Goal: Task Accomplishment & Management: Complete application form

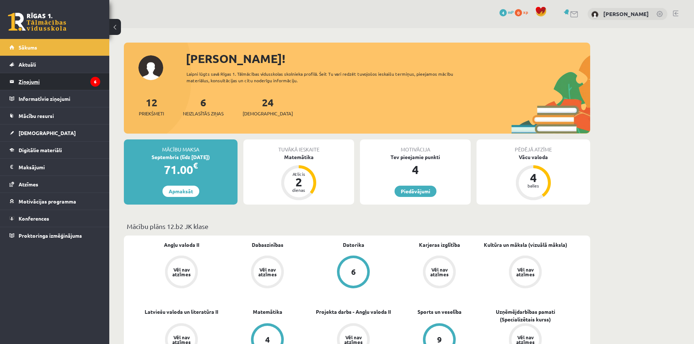
click at [34, 79] on legend "Ziņojumi 6" at bounding box center [60, 81] width 82 height 17
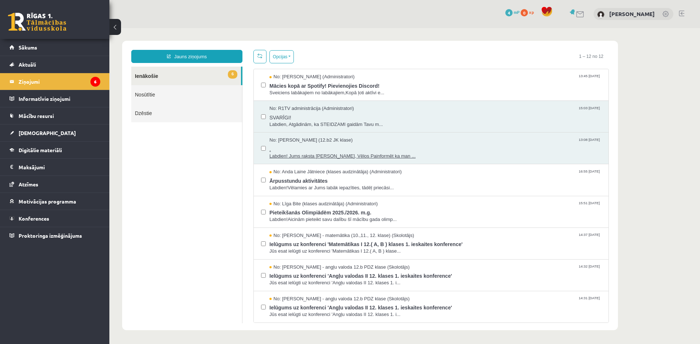
click at [296, 155] on span "Labdien! Jums raksta Leons Laikovskis, Vēlos Painformēt ka man ..." at bounding box center [435, 156] width 332 height 7
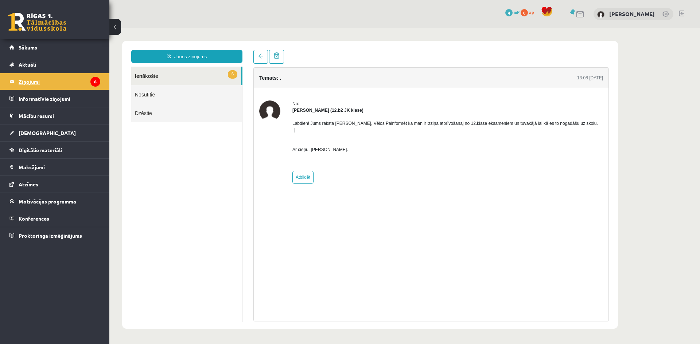
click at [34, 79] on legend "Ziņojumi 6" at bounding box center [60, 81] width 82 height 17
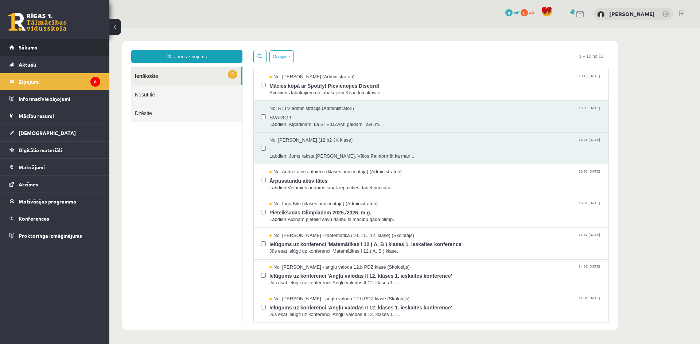
click at [19, 46] on span "Sākums" at bounding box center [28, 47] width 19 height 7
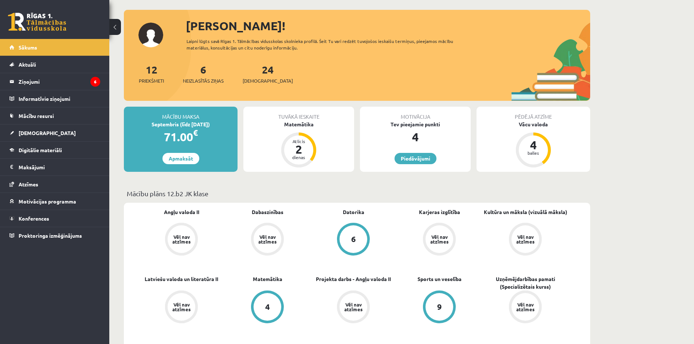
scroll to position [36, 0]
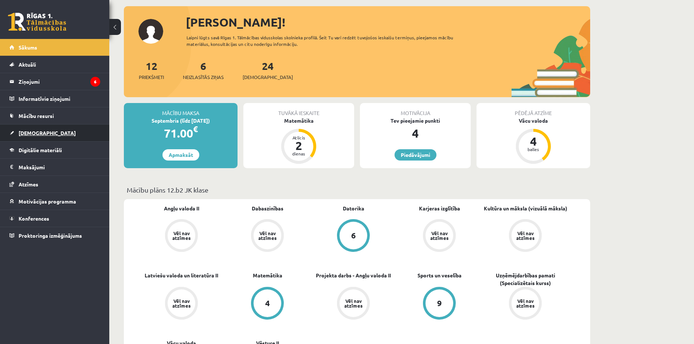
click at [35, 132] on span "[DEMOGRAPHIC_DATA]" at bounding box center [47, 133] width 57 height 7
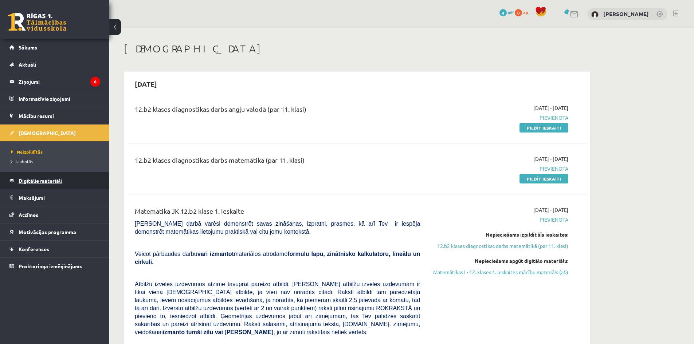
click at [28, 179] on span "Digitālie materiāli" at bounding box center [40, 180] width 43 height 7
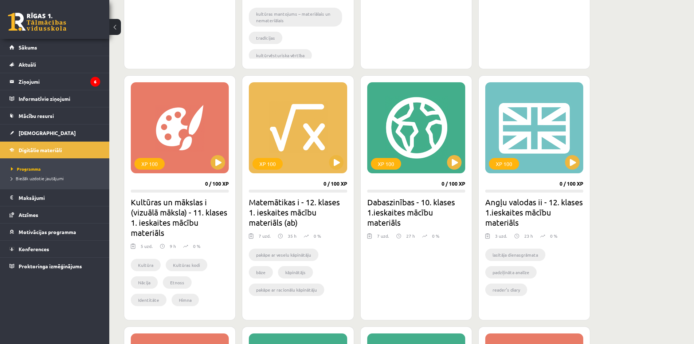
scroll to position [401, 0]
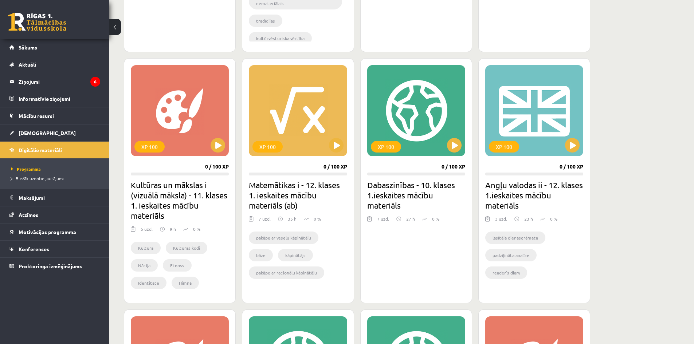
click at [508, 185] on h2 "Angļu valodas ii - 12. klases 1.ieskaites mācību materiāls" at bounding box center [534, 195] width 98 height 31
click at [571, 139] on button at bounding box center [572, 145] width 15 height 15
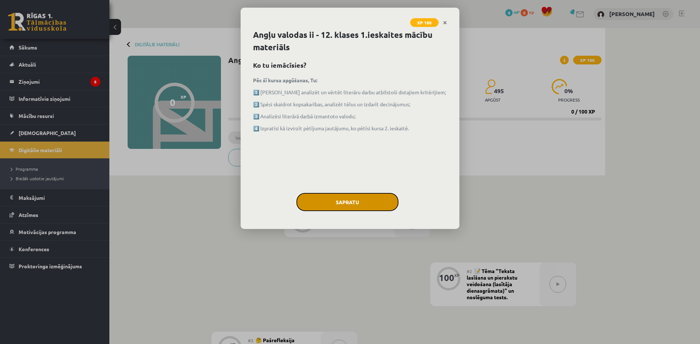
click at [349, 203] on button "Sapratu" at bounding box center [347, 202] width 102 height 18
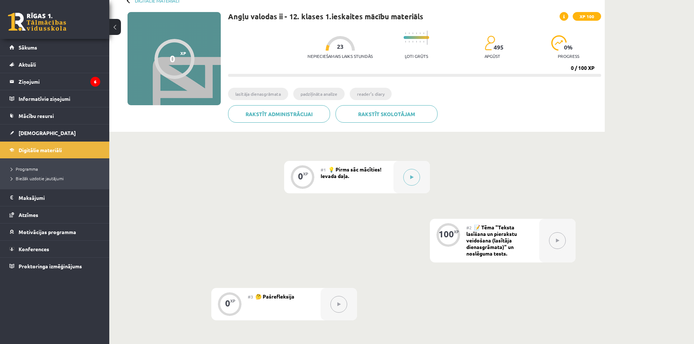
scroll to position [38, 0]
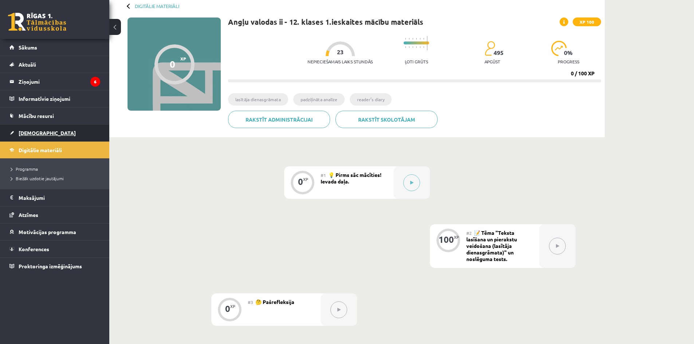
click at [31, 132] on span "[DEMOGRAPHIC_DATA]" at bounding box center [47, 133] width 57 height 7
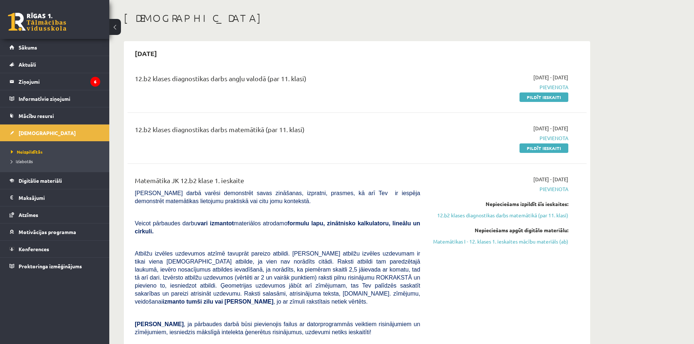
scroll to position [36, 0]
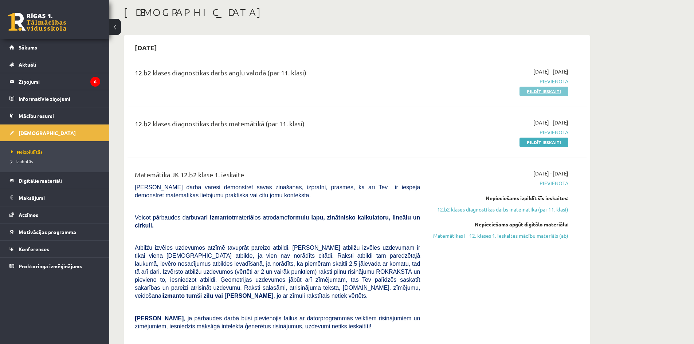
click at [538, 89] on link "Pildīt ieskaiti" at bounding box center [544, 91] width 49 height 9
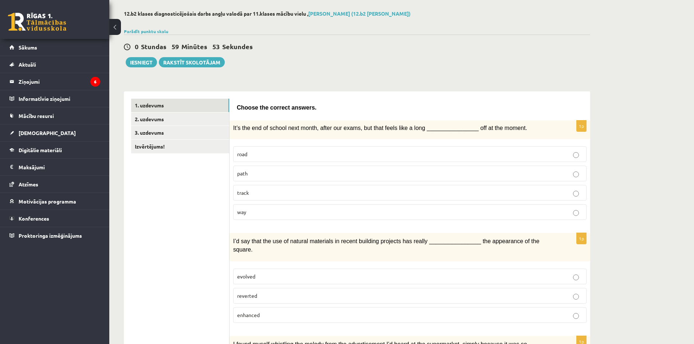
scroll to position [36, 0]
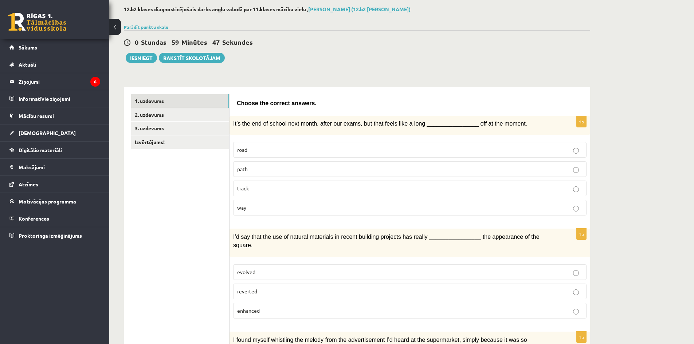
click at [260, 208] on p "way" at bounding box center [409, 208] width 345 height 8
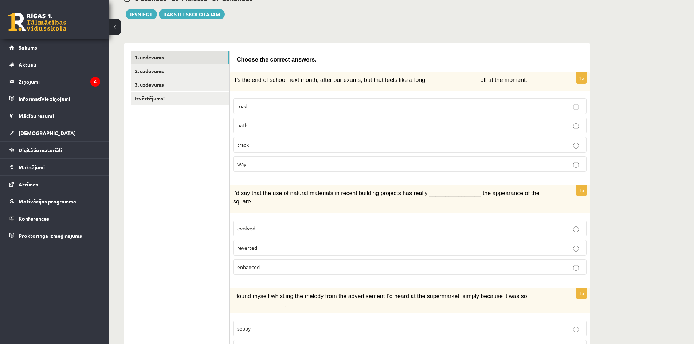
scroll to position [109, 0]
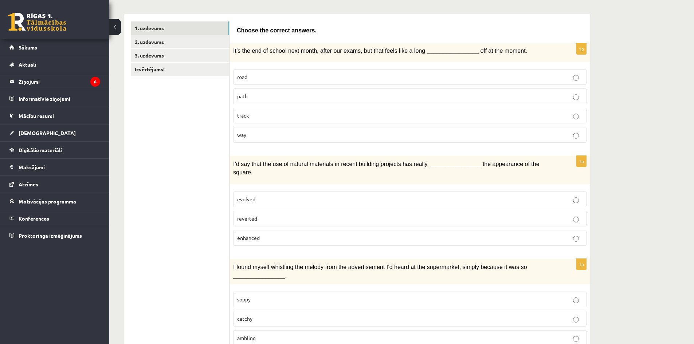
click at [293, 196] on p "evolved" at bounding box center [409, 200] width 345 height 8
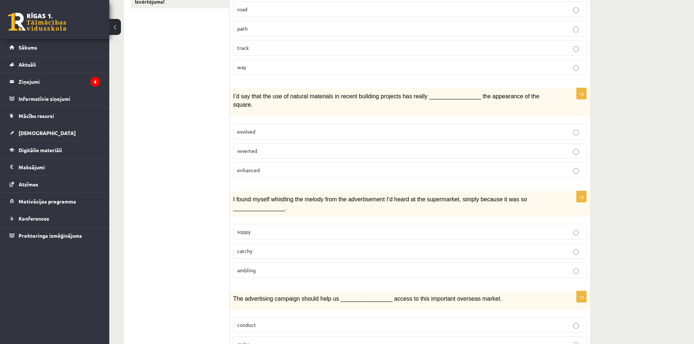
scroll to position [182, 0]
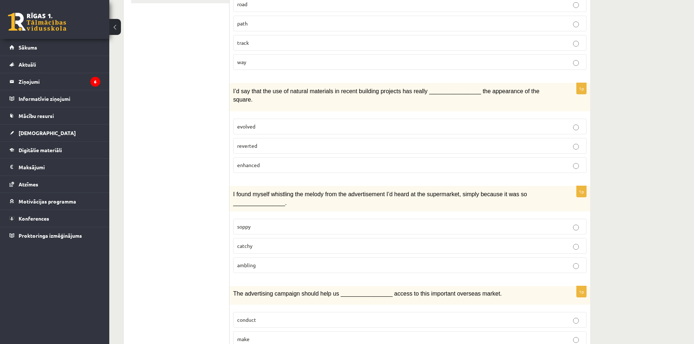
click at [438, 238] on label "catchy" at bounding box center [409, 246] width 353 height 16
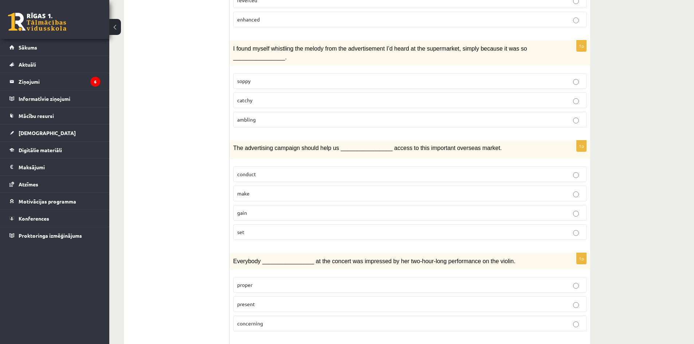
scroll to position [364, 0]
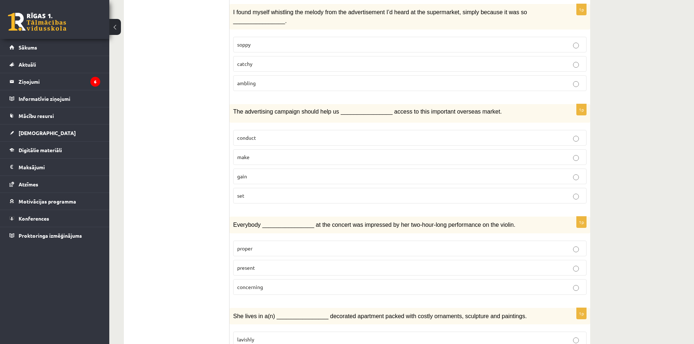
click at [245, 172] on label "gain" at bounding box center [409, 177] width 353 height 16
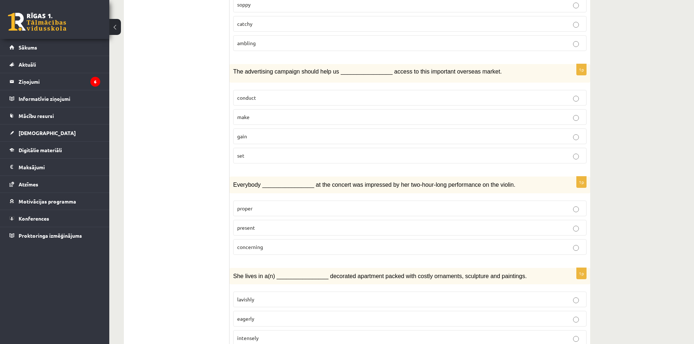
scroll to position [437, 0]
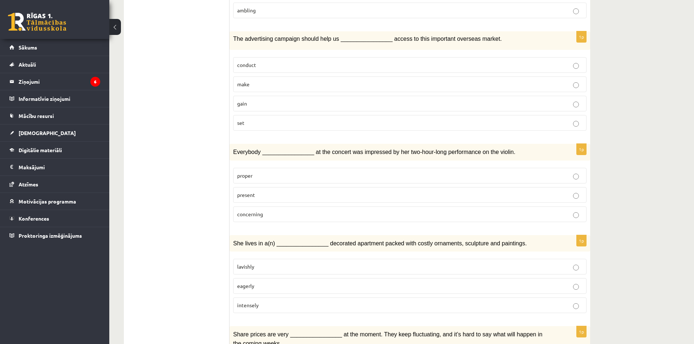
click at [314, 191] on p "present" at bounding box center [409, 195] width 345 height 8
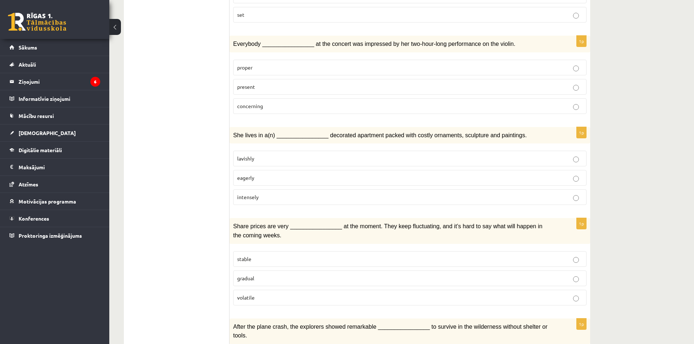
scroll to position [546, 0]
click at [298, 154] on p "lavishly" at bounding box center [409, 158] width 345 height 8
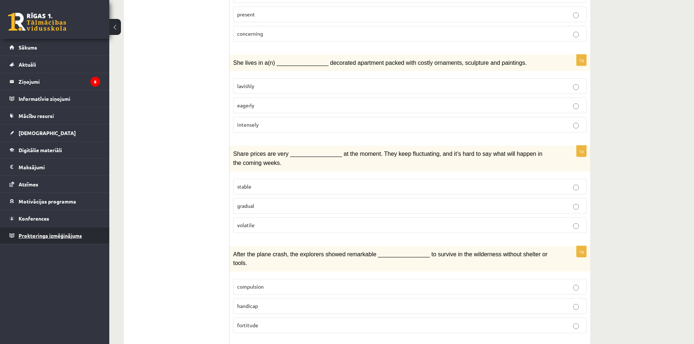
scroll to position [619, 0]
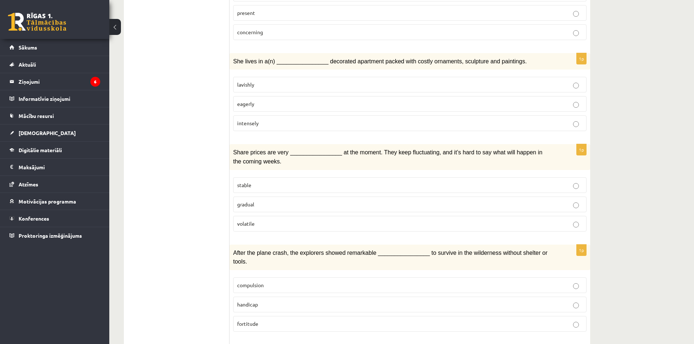
click at [265, 220] on p "volatile" at bounding box center [409, 224] width 345 height 8
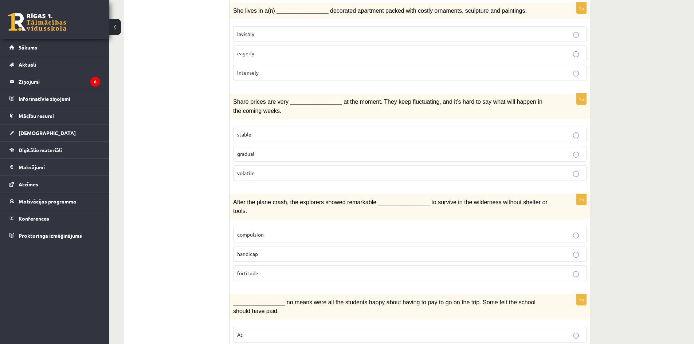
scroll to position [692, 0]
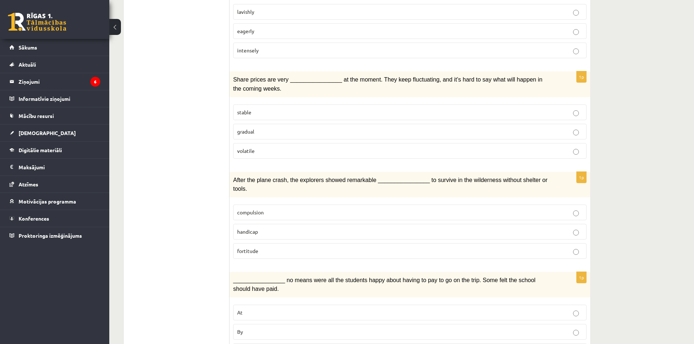
click at [260, 247] on p "fortitude" at bounding box center [409, 251] width 345 height 8
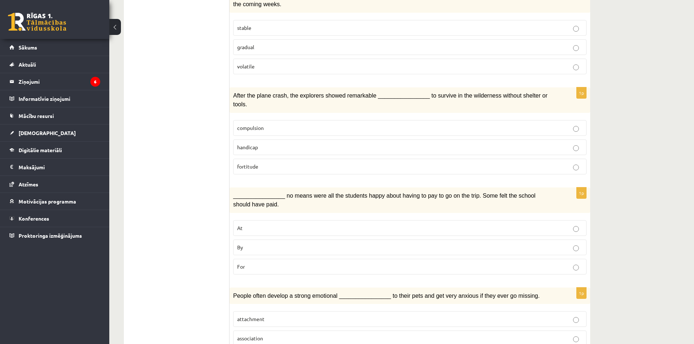
scroll to position [802, 0]
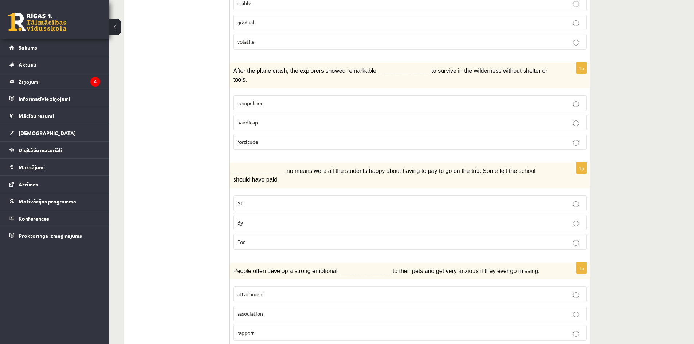
click at [252, 219] on p "By" at bounding box center [409, 223] width 345 height 8
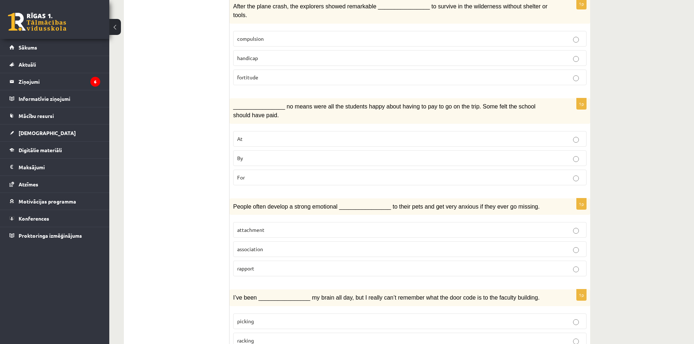
scroll to position [874, 0]
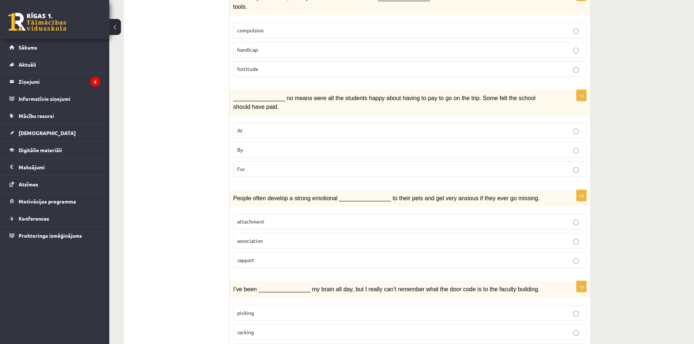
click at [253, 218] on span "attachment" at bounding box center [250, 221] width 27 height 7
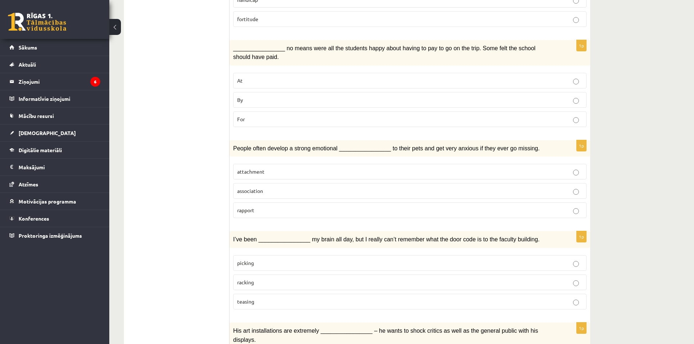
scroll to position [947, 0]
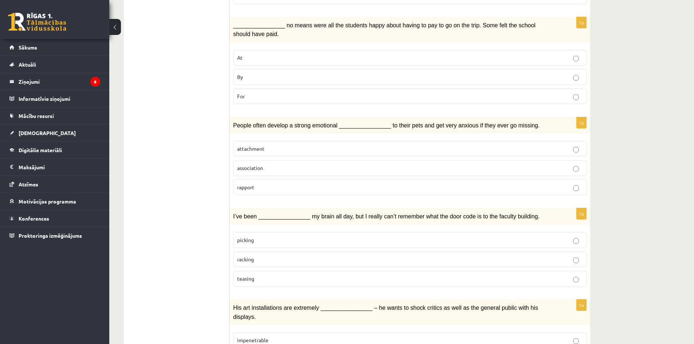
click at [269, 256] on p "racking" at bounding box center [409, 260] width 345 height 8
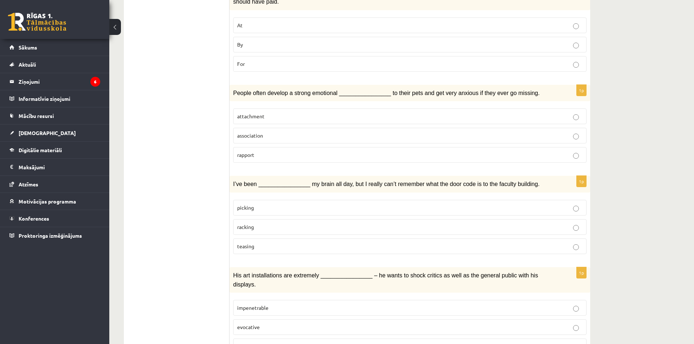
scroll to position [987, 0]
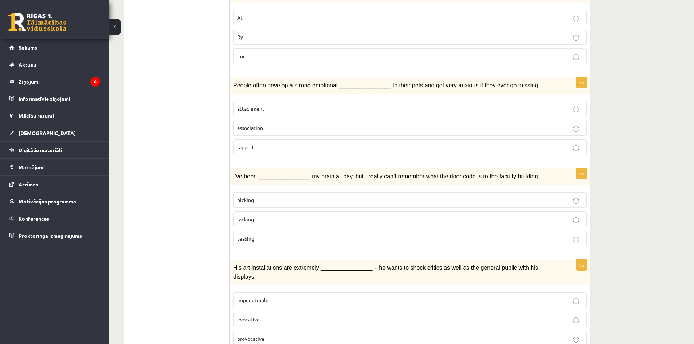
click at [251, 336] on span "provocative" at bounding box center [250, 339] width 27 height 7
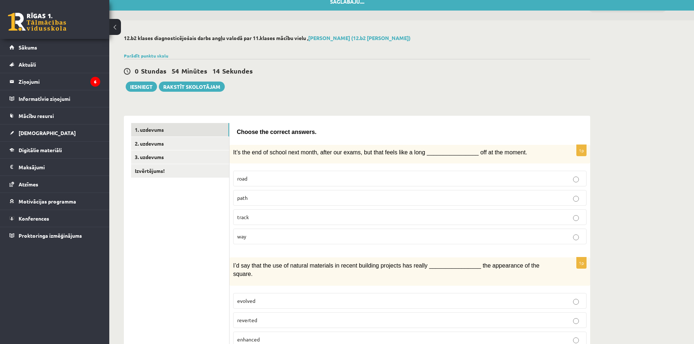
scroll to position [0, 0]
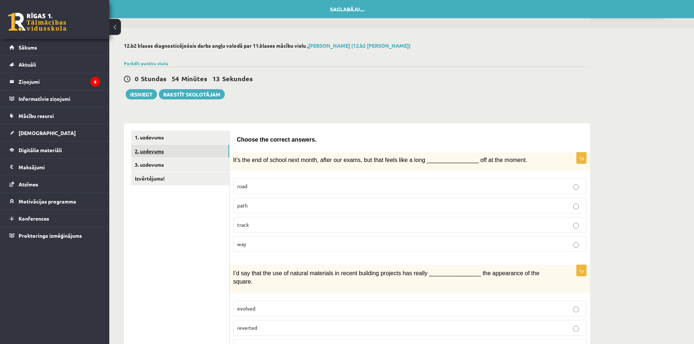
click at [162, 151] on link "2. uzdevums" at bounding box center [180, 151] width 98 height 13
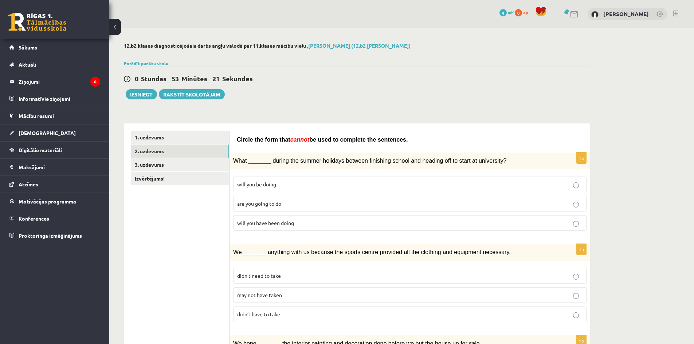
click at [288, 220] on span "will you have been doing" at bounding box center [265, 223] width 57 height 7
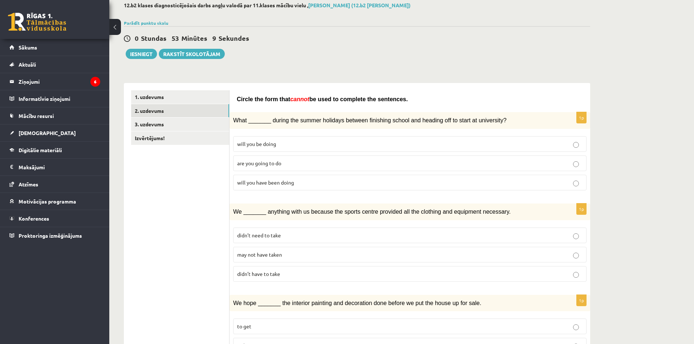
scroll to position [73, 0]
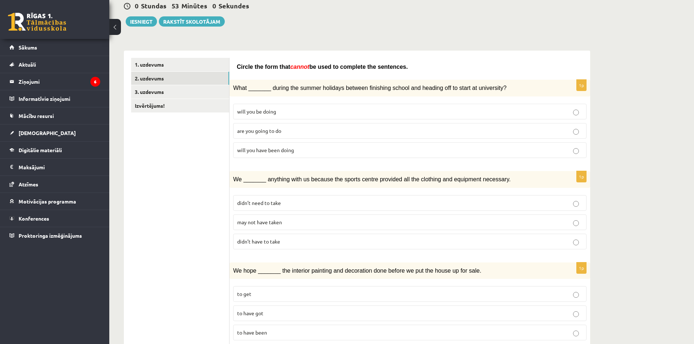
click at [292, 221] on p "may not have taken" at bounding box center [409, 223] width 345 height 8
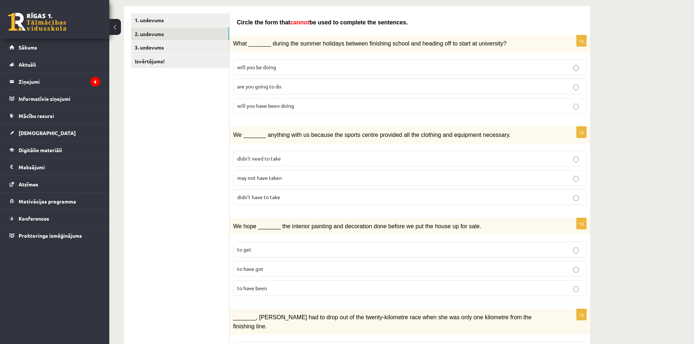
scroll to position [146, 0]
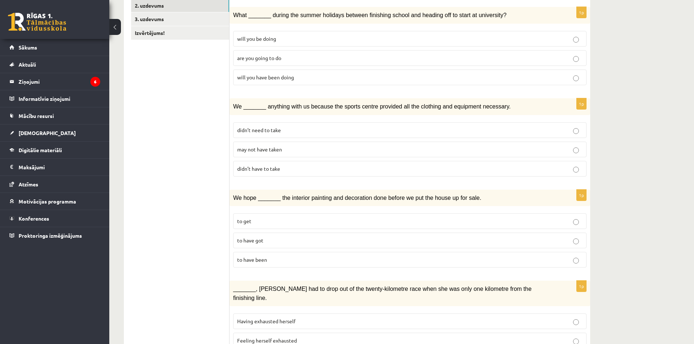
click at [274, 254] on label "to have been" at bounding box center [409, 260] width 353 height 16
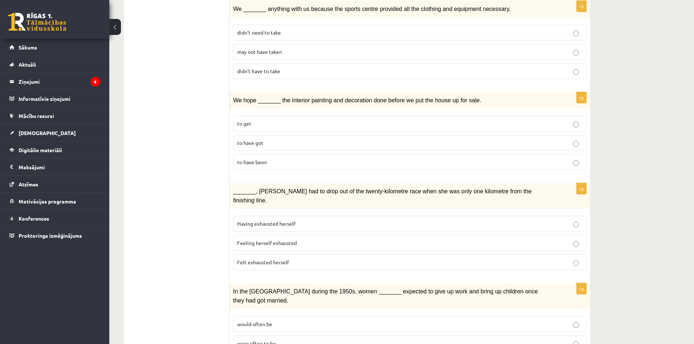
scroll to position [255, 0]
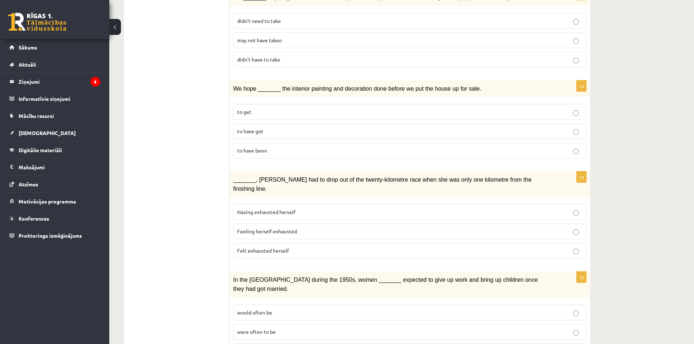
click at [262, 247] on span "Felt exhausted herself" at bounding box center [263, 250] width 52 height 7
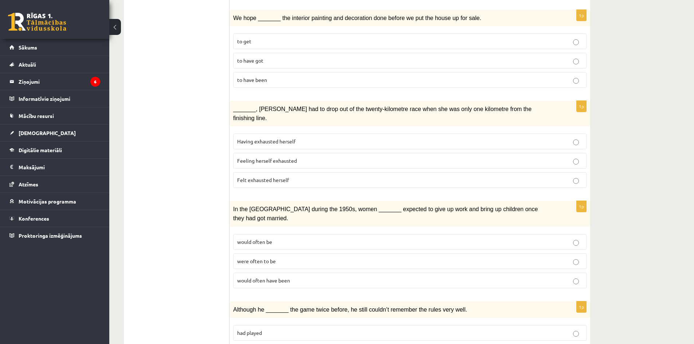
scroll to position [328, 0]
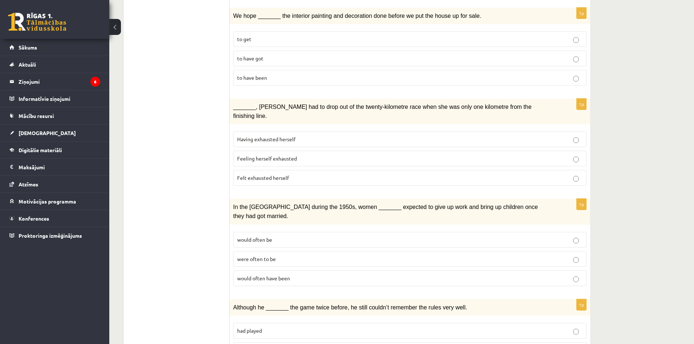
click at [261, 256] on span "were often to be" at bounding box center [256, 259] width 39 height 7
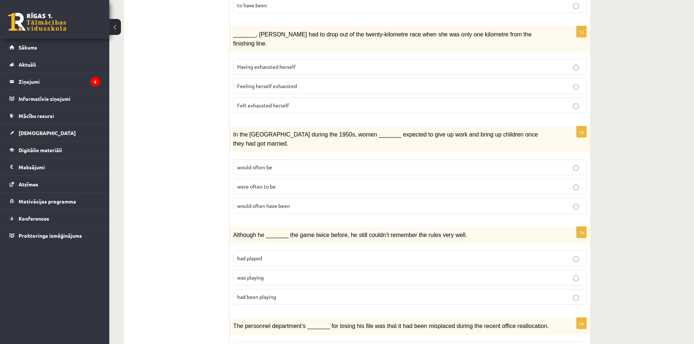
scroll to position [401, 0]
click at [268, 274] on p "was playing" at bounding box center [409, 278] width 345 height 8
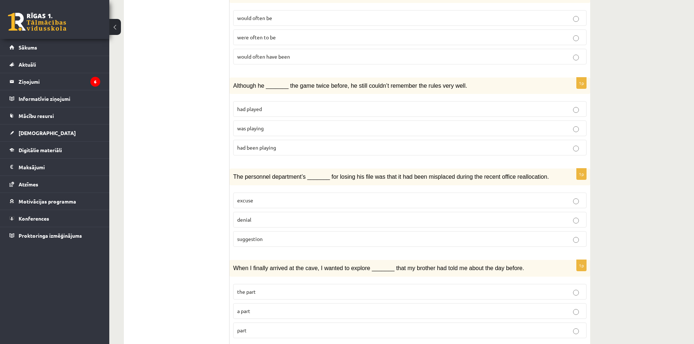
scroll to position [583, 0]
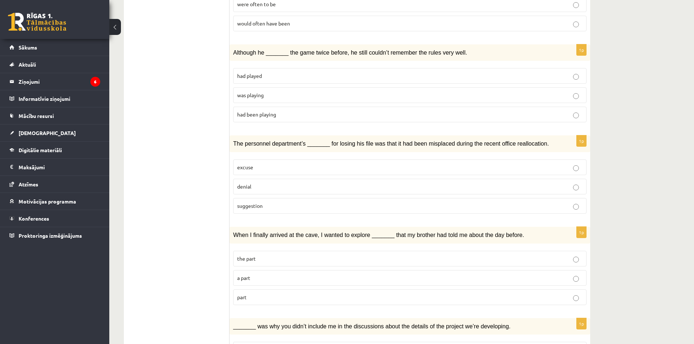
click at [254, 183] on p "denial" at bounding box center [409, 187] width 345 height 8
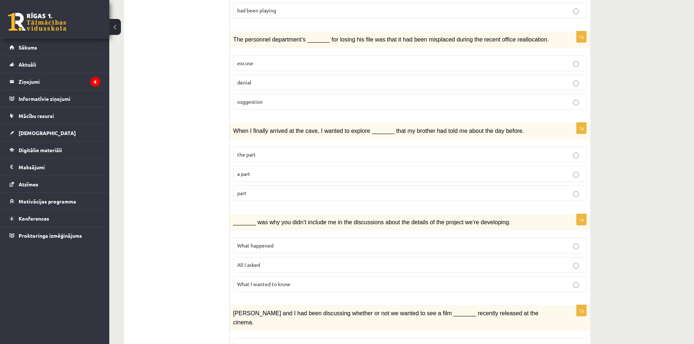
scroll to position [692, 0]
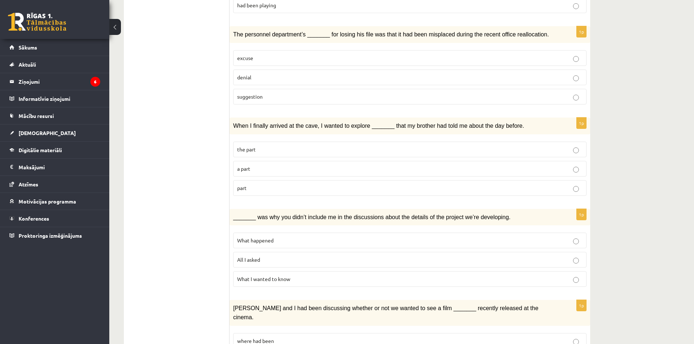
click at [260, 184] on p "part" at bounding box center [409, 188] width 345 height 8
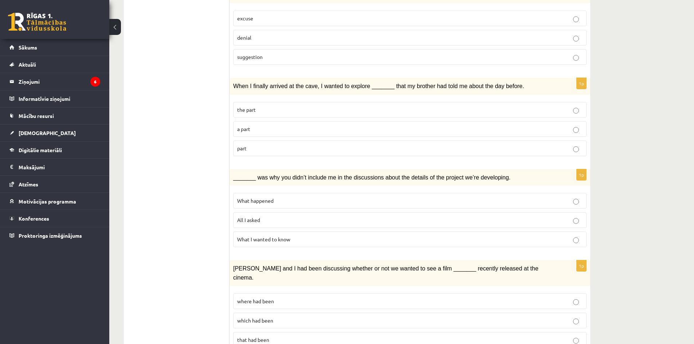
scroll to position [733, 0]
click at [275, 196] on p "What happened" at bounding box center [409, 200] width 345 height 8
click at [259, 293] on label "where had been" at bounding box center [409, 301] width 353 height 16
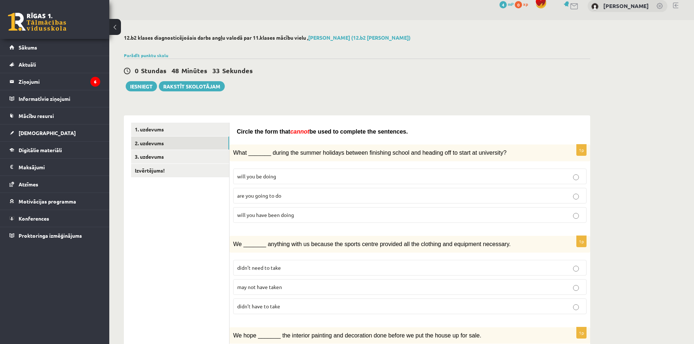
scroll to position [0, 0]
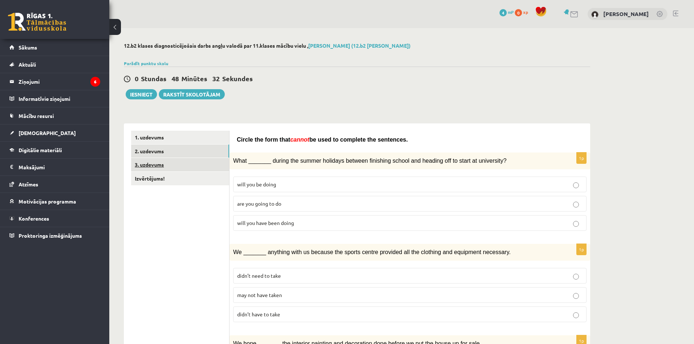
click at [160, 169] on link "3. uzdevums" at bounding box center [180, 164] width 98 height 13
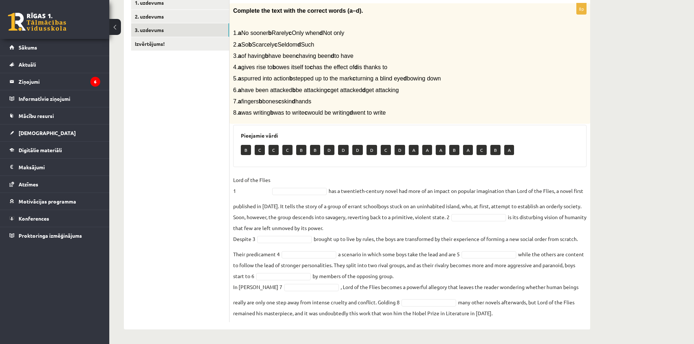
scroll to position [135, 0]
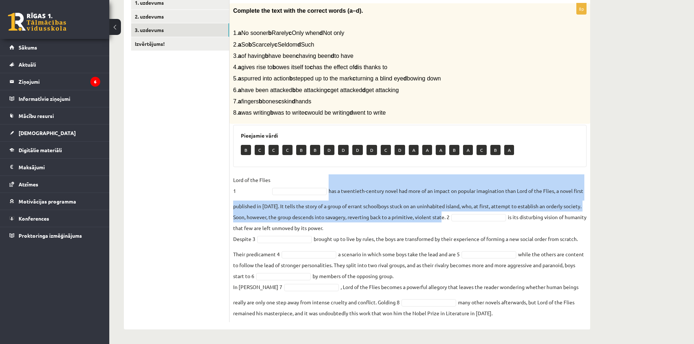
drag, startPoint x: 328, startPoint y: 188, endPoint x: 465, endPoint y: 220, distance: 140.9
click at [465, 220] on fieldset "Lord of the Flies 1 has a twentieth-century novel had more of an impact on popu…" at bounding box center [409, 247] width 353 height 144
copy fieldset "has a twentieth-century novel had more of an impact on popular imagination than…"
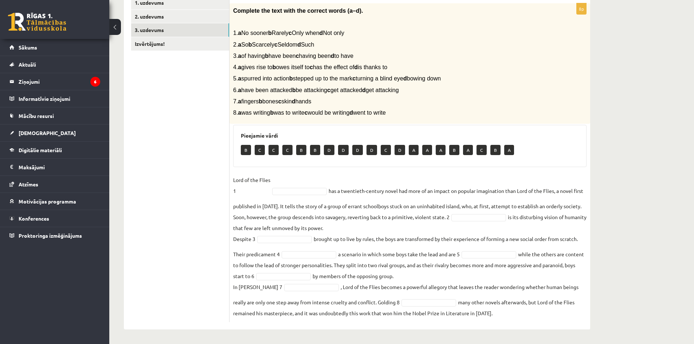
click at [145, 254] on ul "1. uzdevums 2. uzdevums 3. uzdevums Izvērtējums!" at bounding box center [180, 159] width 98 height 326
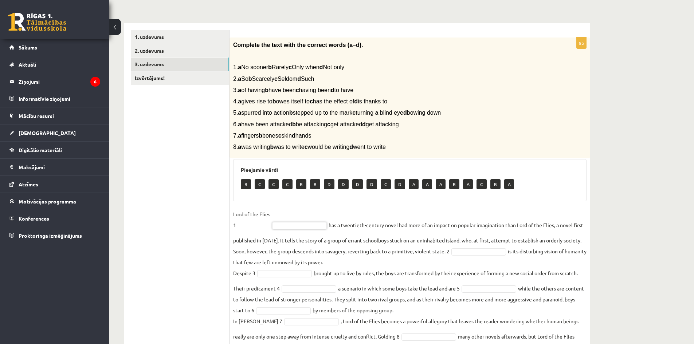
scroll to position [109, 0]
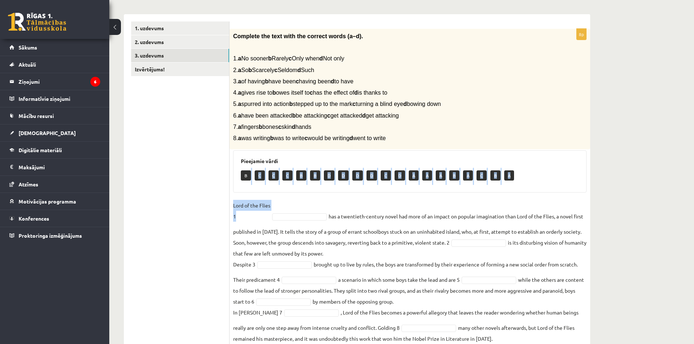
drag, startPoint x: 248, startPoint y: 176, endPoint x: 285, endPoint y: 214, distance: 53.6
click at [285, 214] on div "8p Complete the text with the correct words (a–d). 1. a No sooner b Rarely c On…" at bounding box center [410, 188] width 361 height 319
click at [268, 188] on div "Pieejamie vārdi B C C C B B D D D D C D A A A B A C B A" at bounding box center [409, 171] width 353 height 42
click at [247, 175] on p "B" at bounding box center [246, 176] width 10 height 10
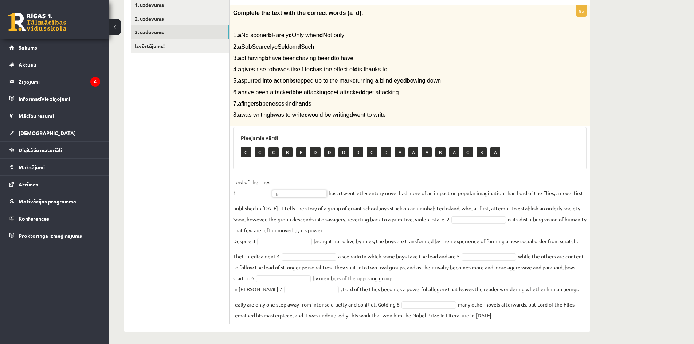
scroll to position [135, 0]
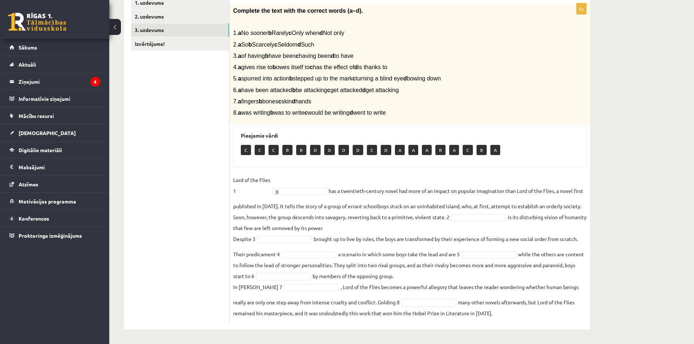
drag, startPoint x: 282, startPoint y: 31, endPoint x: 301, endPoint y: 31, distance: 18.6
click at [301, 31] on span "1. a No sooner b Rarely c Only when d Not only" at bounding box center [288, 33] width 111 height 6
drag, startPoint x: 245, startPoint y: 30, endPoint x: 286, endPoint y: 65, distance: 54.8
click at [271, 31] on span "1. a No sooner b Rarely c Only when d Not only" at bounding box center [288, 33] width 111 height 6
click at [331, 146] on p "D" at bounding box center [329, 150] width 11 height 10
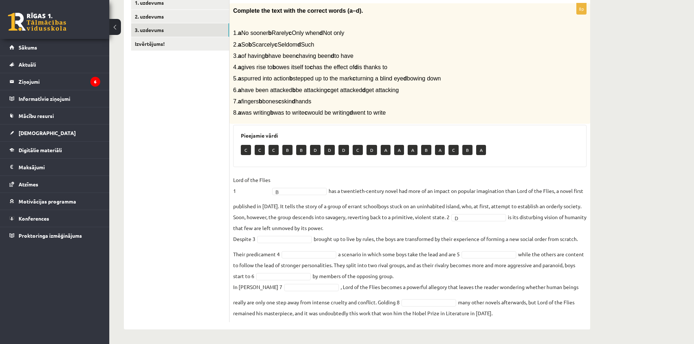
click at [328, 153] on p "D" at bounding box center [329, 150] width 11 height 10
click at [330, 152] on p "D" at bounding box center [329, 150] width 11 height 10
drag, startPoint x: 362, startPoint y: 154, endPoint x: 366, endPoint y: 152, distance: 4.9
click at [364, 153] on div "C C C B B D D D C D A A A B A C B A" at bounding box center [410, 150] width 338 height 17
click at [505, 152] on div "C C C B B D D D C D A A A B A C B A" at bounding box center [410, 150] width 338 height 17
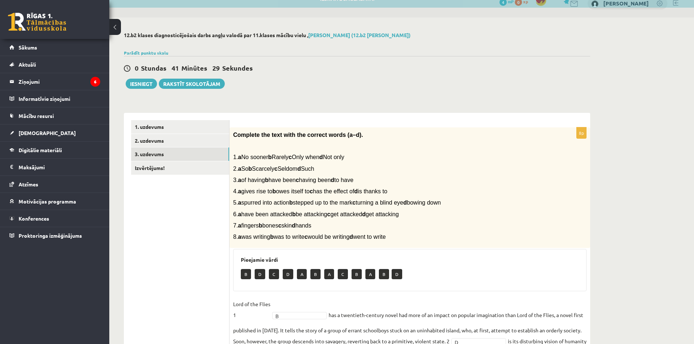
scroll to position [0, 0]
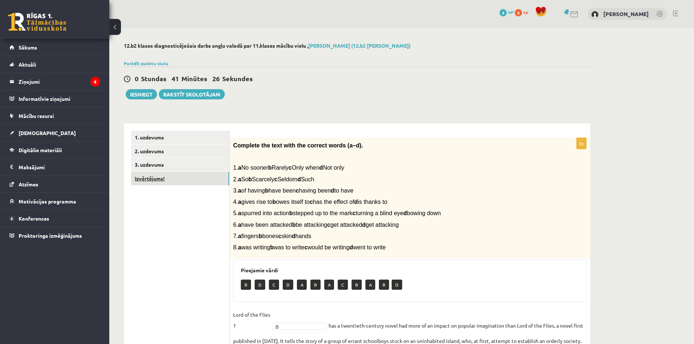
click at [144, 178] on link "Izvērtējums!" at bounding box center [180, 178] width 98 height 13
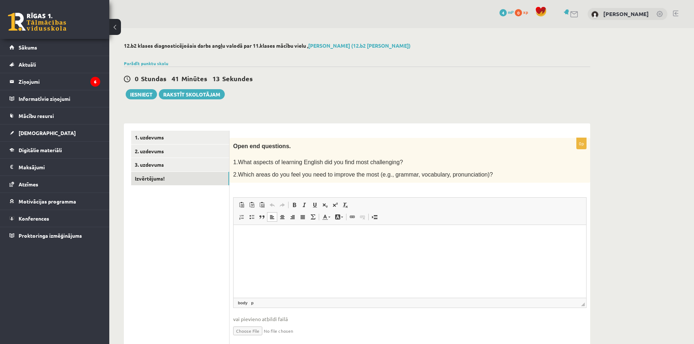
click at [257, 247] on html at bounding box center [410, 236] width 353 height 22
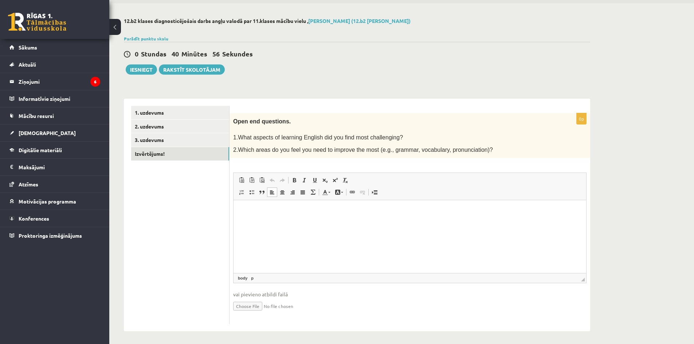
scroll to position [27, 0]
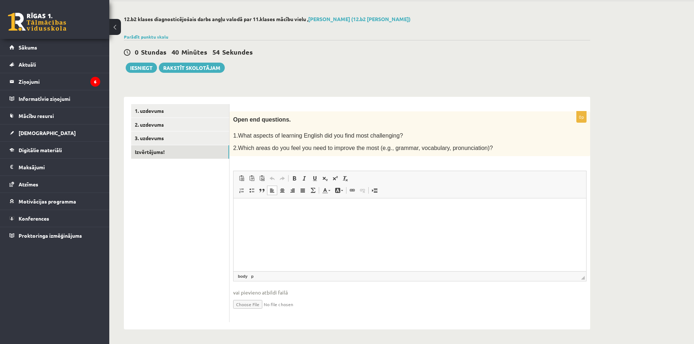
click at [352, 221] on html at bounding box center [410, 210] width 353 height 22
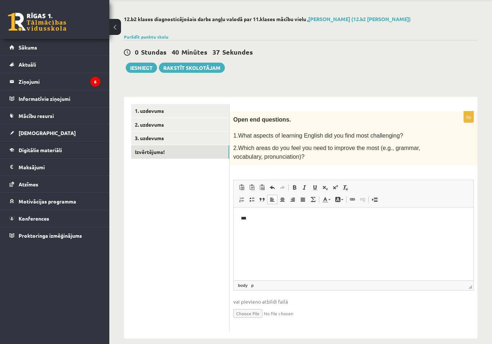
click at [404, 230] on html "***" at bounding box center [354, 218] width 240 height 22
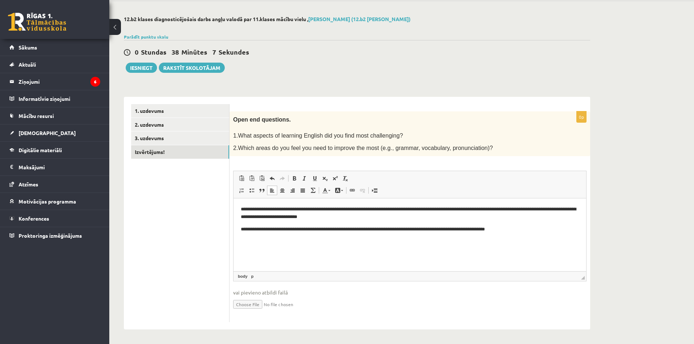
click at [388, 228] on p "**********" at bounding box center [410, 230] width 338 height 8
click at [552, 233] on p "**********" at bounding box center [410, 230] width 338 height 8
click at [149, 68] on button "Iesniegt" at bounding box center [141, 68] width 31 height 10
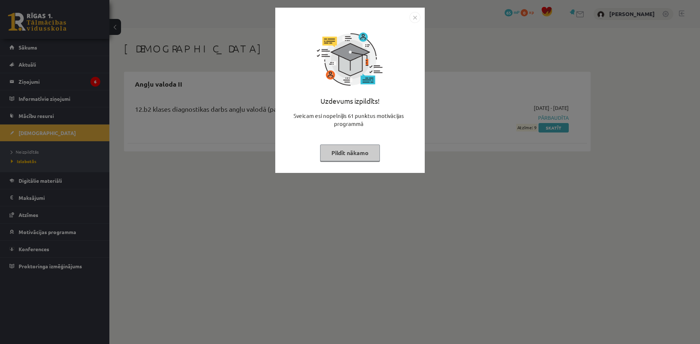
click at [416, 17] on img "Close" at bounding box center [414, 17] width 11 height 11
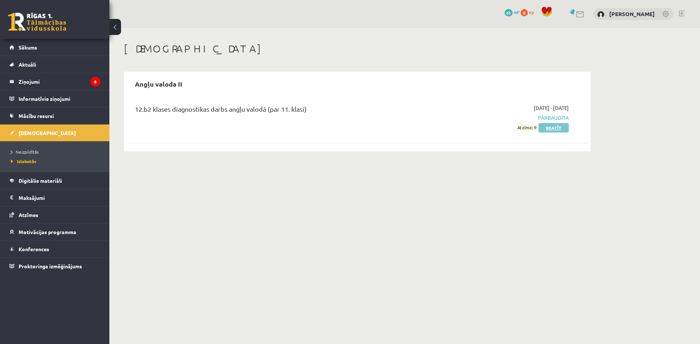
click at [551, 128] on link "Skatīt" at bounding box center [553, 127] width 30 height 9
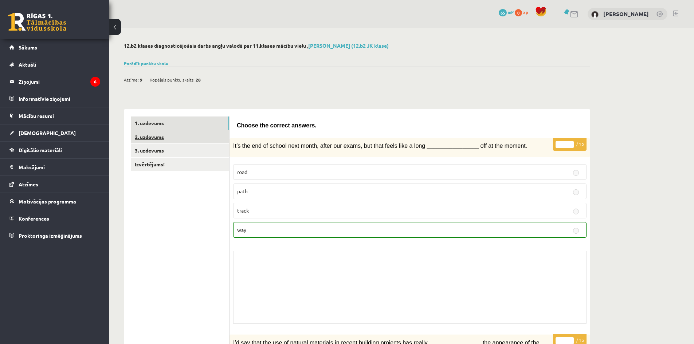
click at [156, 138] on link "2. uzdevums" at bounding box center [180, 136] width 98 height 13
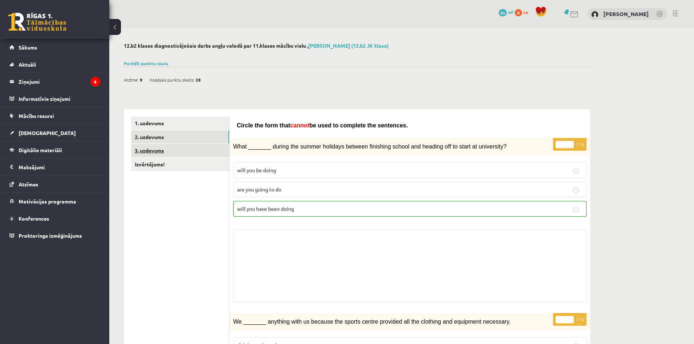
click at [150, 150] on link "3. uzdevums" at bounding box center [180, 150] width 98 height 13
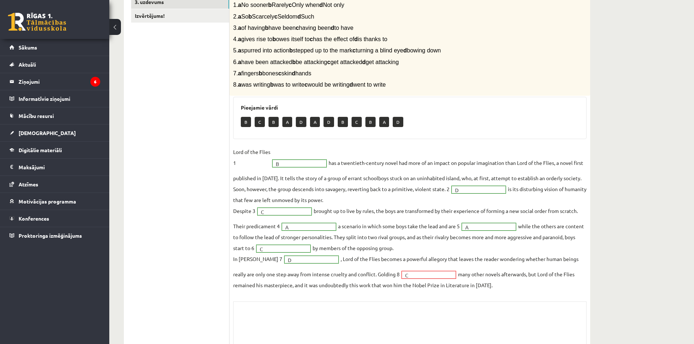
scroll to position [132, 0]
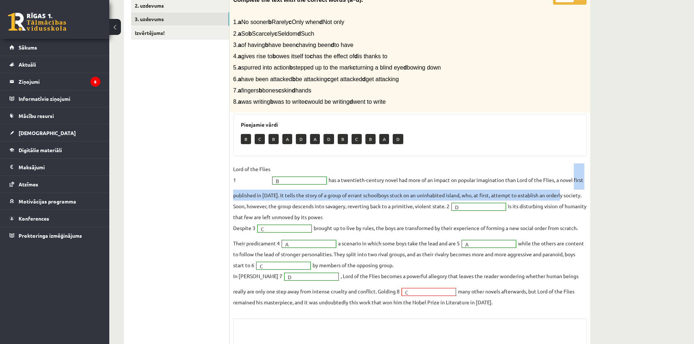
click at [647, 190] on div "12.b2 klases diagnosticējošais darbs angļu valodā par 11.klases mācību vielu , …" at bounding box center [401, 157] width 585 height 521
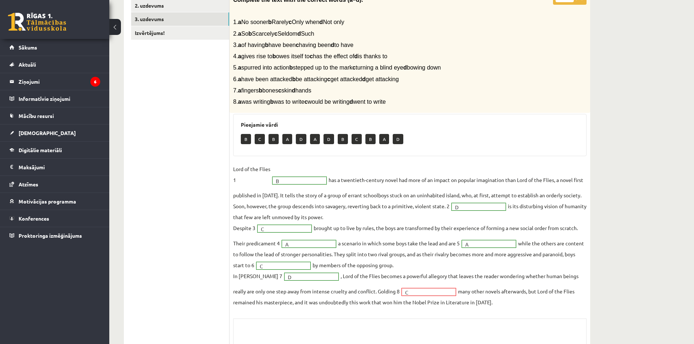
click at [627, 259] on div "12.b2 klases diagnosticējošais darbs angļu valodā par 11.klases mācību vielu , …" at bounding box center [401, 157] width 585 height 521
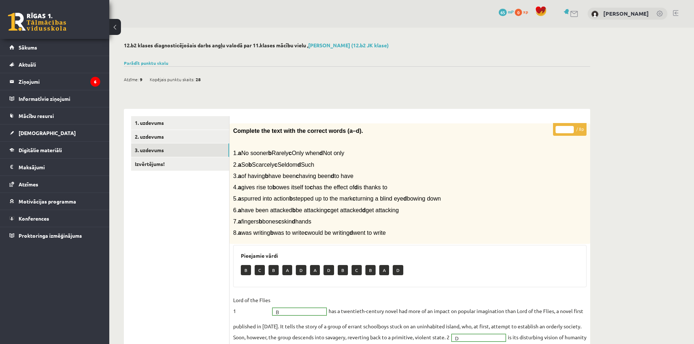
scroll to position [0, 0]
click at [136, 62] on link "Parādīt punktu skalu" at bounding box center [146, 63] width 44 height 6
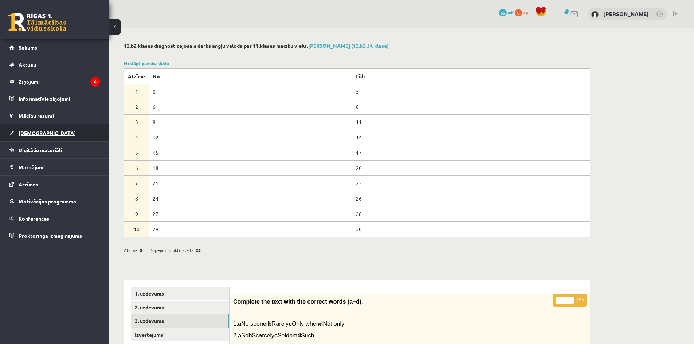
click at [30, 131] on span "[DEMOGRAPHIC_DATA]" at bounding box center [47, 133] width 57 height 7
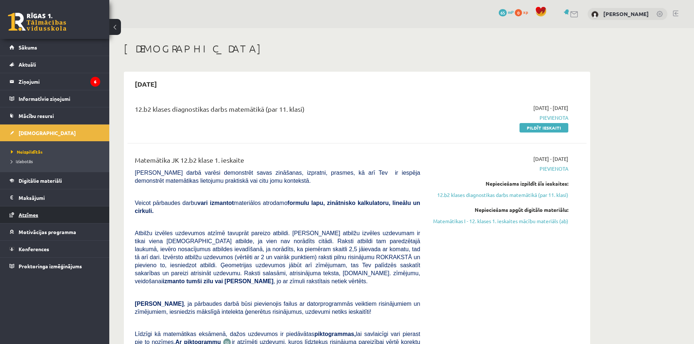
click at [19, 212] on span "Atzīmes" at bounding box center [29, 215] width 20 height 7
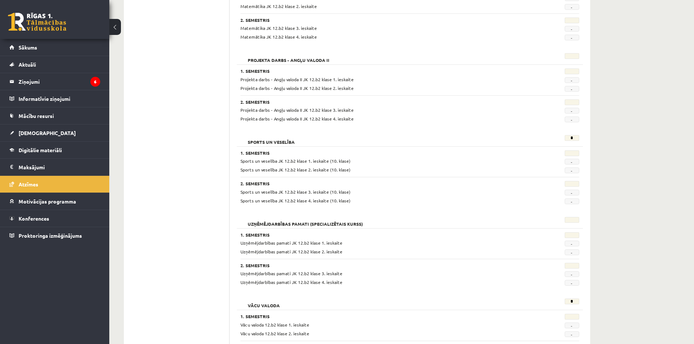
scroll to position [385, 0]
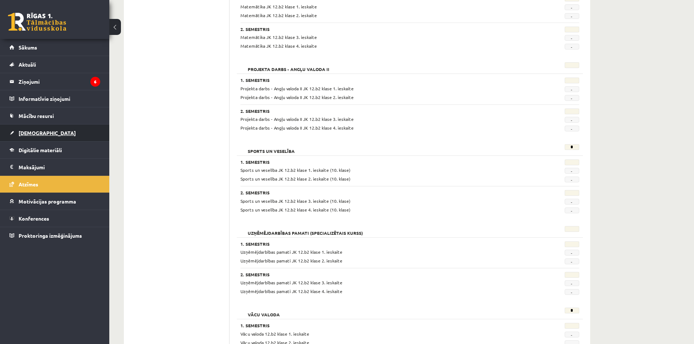
click at [26, 133] on span "[DEMOGRAPHIC_DATA]" at bounding box center [47, 133] width 57 height 7
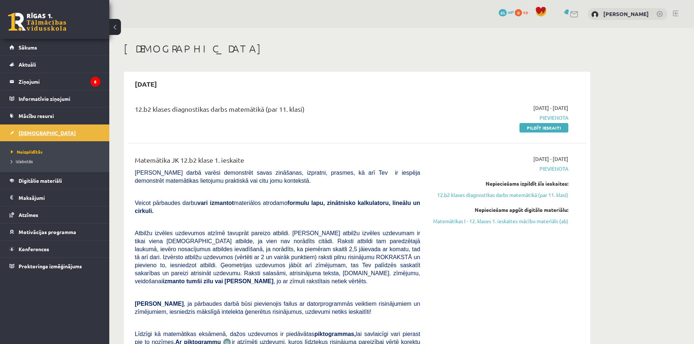
click at [23, 132] on span "[DEMOGRAPHIC_DATA]" at bounding box center [47, 133] width 57 height 7
click at [24, 161] on span "Izlabotās" at bounding box center [22, 161] width 22 height 6
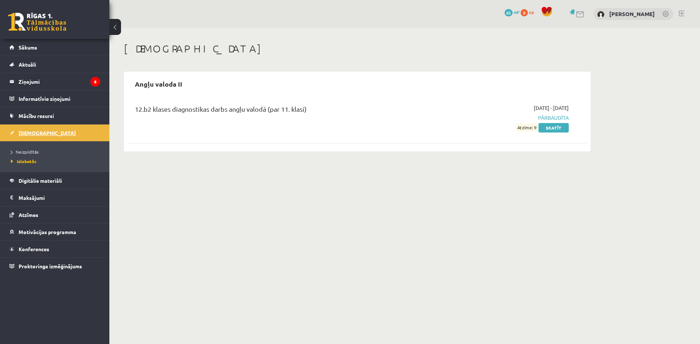
click at [30, 132] on span "[DEMOGRAPHIC_DATA]" at bounding box center [47, 133] width 57 height 7
